Goal: Transaction & Acquisition: Purchase product/service

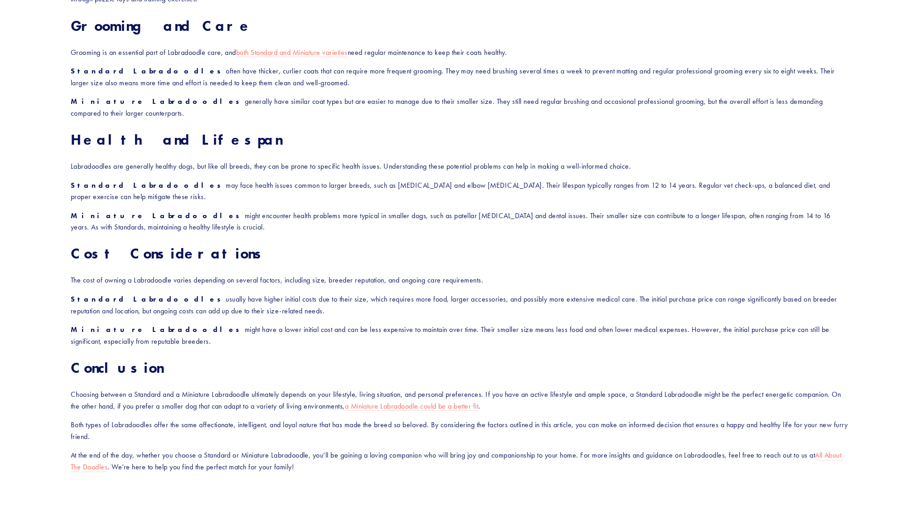
scroll to position [1041, 0]
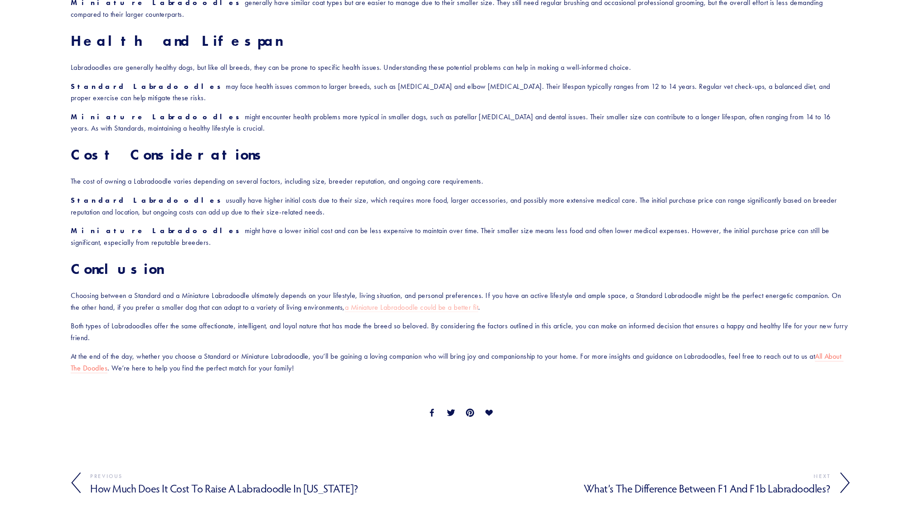
click at [431, 303] on link "a Miniature Labradoodle could be a better fit" at bounding box center [412, 308] width 134 height 10
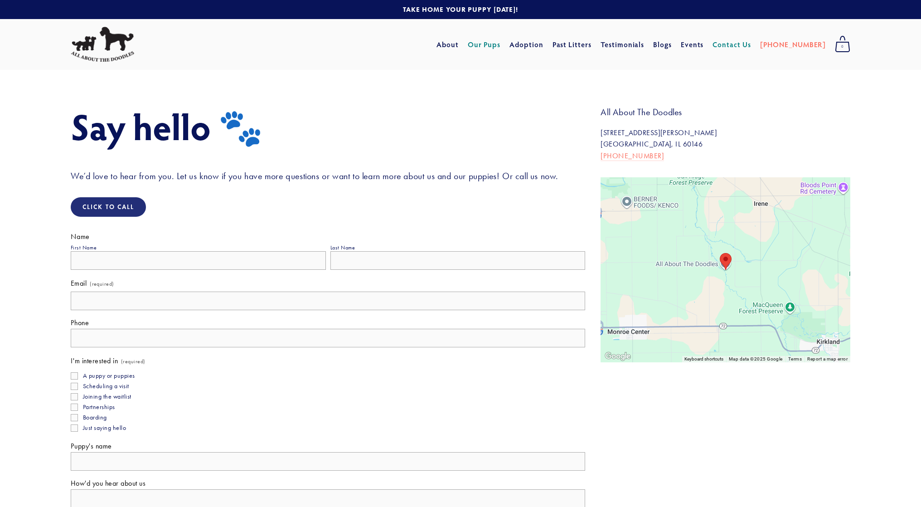
click at [496, 48] on link "Our Pups" at bounding box center [484, 44] width 33 height 16
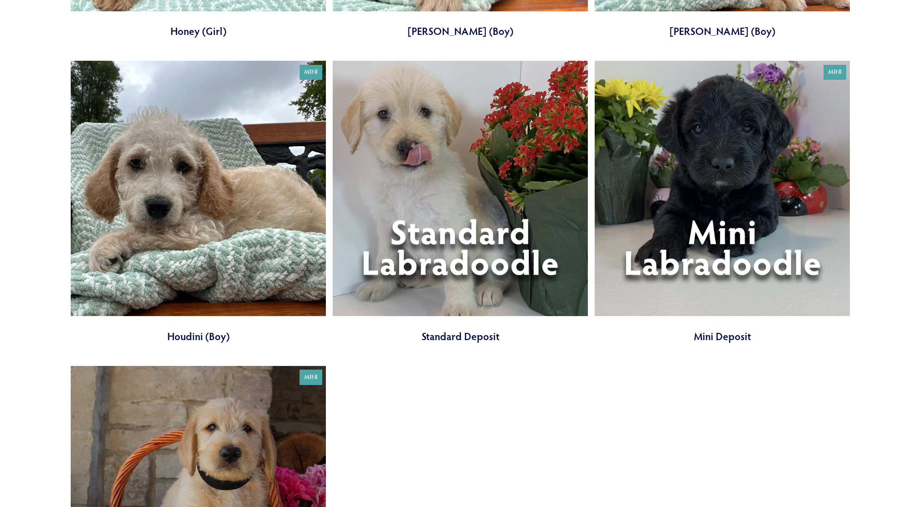
scroll to position [1254, 0]
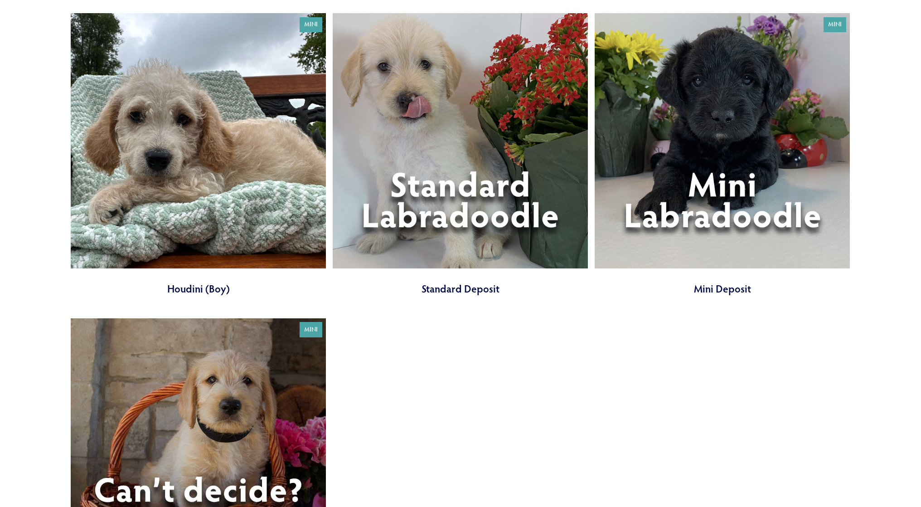
click at [740, 122] on link at bounding box center [722, 154] width 255 height 282
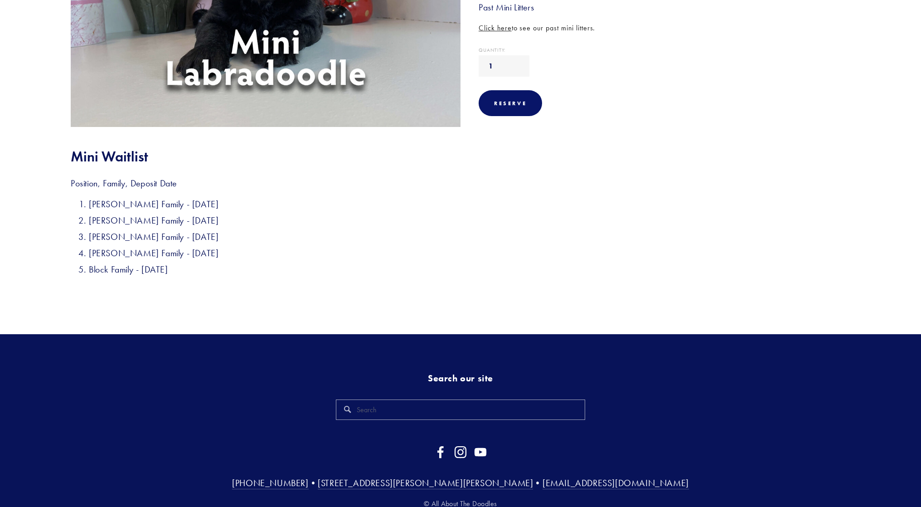
scroll to position [321, 0]
